Goal: Information Seeking & Learning: Learn about a topic

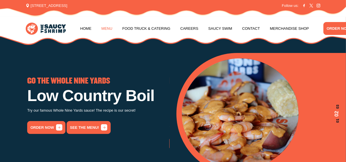
click at [106, 29] on link "Menu" at bounding box center [106, 29] width 11 height 22
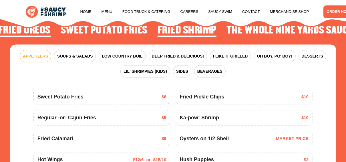
scroll to position [572, 0]
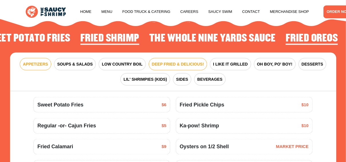
click at [180, 67] on span "DEEP FRIED & DELICIOUS!" at bounding box center [178, 64] width 52 height 6
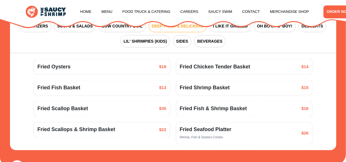
scroll to position [618, 0]
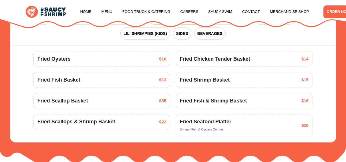
click at [207, 84] on span "Fried Shrimp Basket" at bounding box center [204, 80] width 50 height 8
click at [206, 84] on span "Fried Shrimp Basket" at bounding box center [204, 80] width 50 height 8
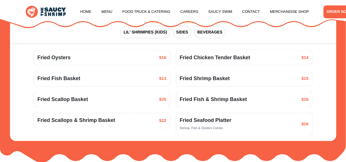
scroll to position [595, 0]
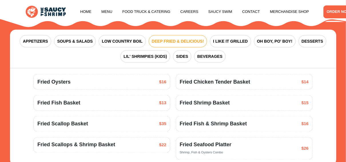
click at [183, 107] on span "Fried Shrimp Basket" at bounding box center [204, 103] width 50 height 8
click at [194, 107] on span "Fried Shrimp Basket" at bounding box center [204, 103] width 50 height 8
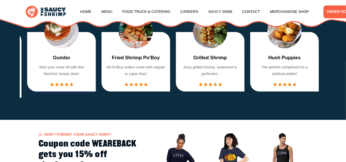
scroll to position [367, 0]
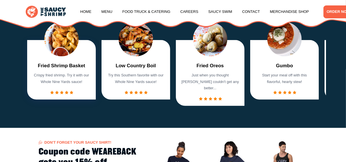
click at [52, 85] on p "Crispy fried shrimp. Try it with our Whole Nine Yards sauce!" at bounding box center [61, 78] width 59 height 13
click at [53, 80] on div "Fried Shrimp Basket Crispy fried shrimp. Try it with our Whole Nine Yards sauce!" at bounding box center [61, 78] width 59 height 32
click at [57, 66] on div "Fried Shrimp Basket Crispy fried shrimp. Try it with our Whole Nine Yards sauce!" at bounding box center [61, 69] width 69 height 59
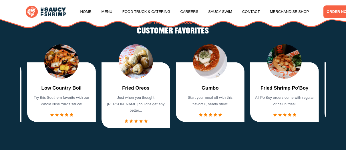
scroll to position [344, 0]
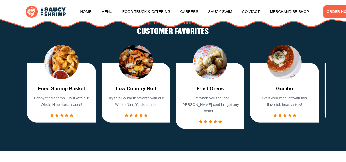
click at [50, 103] on div "Fried Shrimp Basket Crispy fried shrimp. Try it with our Whole Nine Yards sauce!" at bounding box center [61, 101] width 59 height 32
click at [50, 108] on p "Crispy fried shrimp. Try it with our Whole Nine Yards sauce!" at bounding box center [61, 101] width 59 height 13
click at [52, 117] on div "Fried Shrimp Basket Crispy fried shrimp. Try it with our Whole Nine Yards sauce!" at bounding box center [61, 101] width 59 height 32
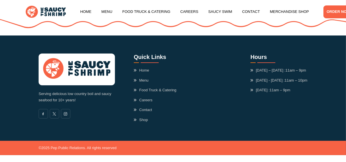
scroll to position [1452, 0]
